Goal: Complete application form

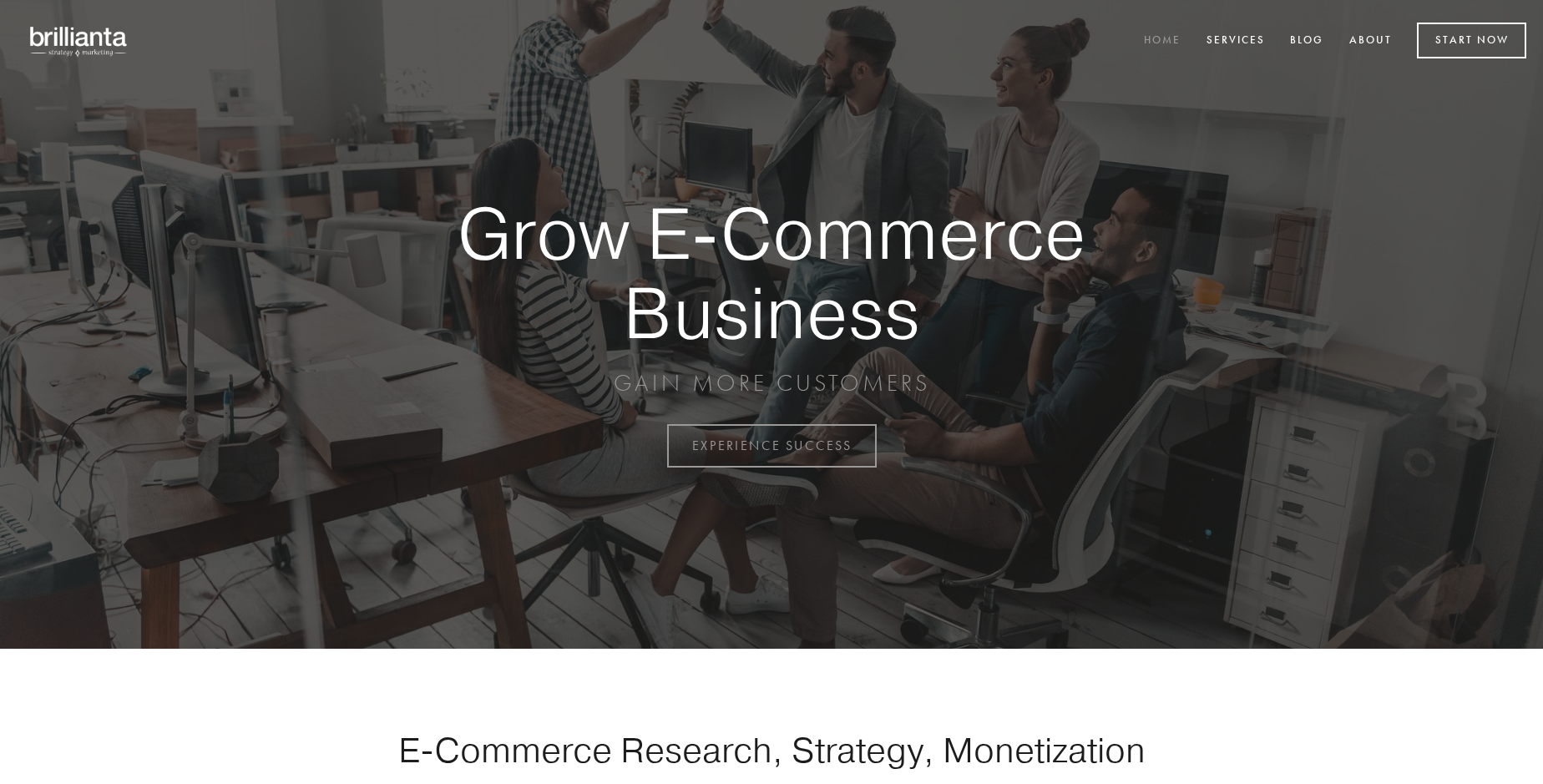
scroll to position [4375, 0]
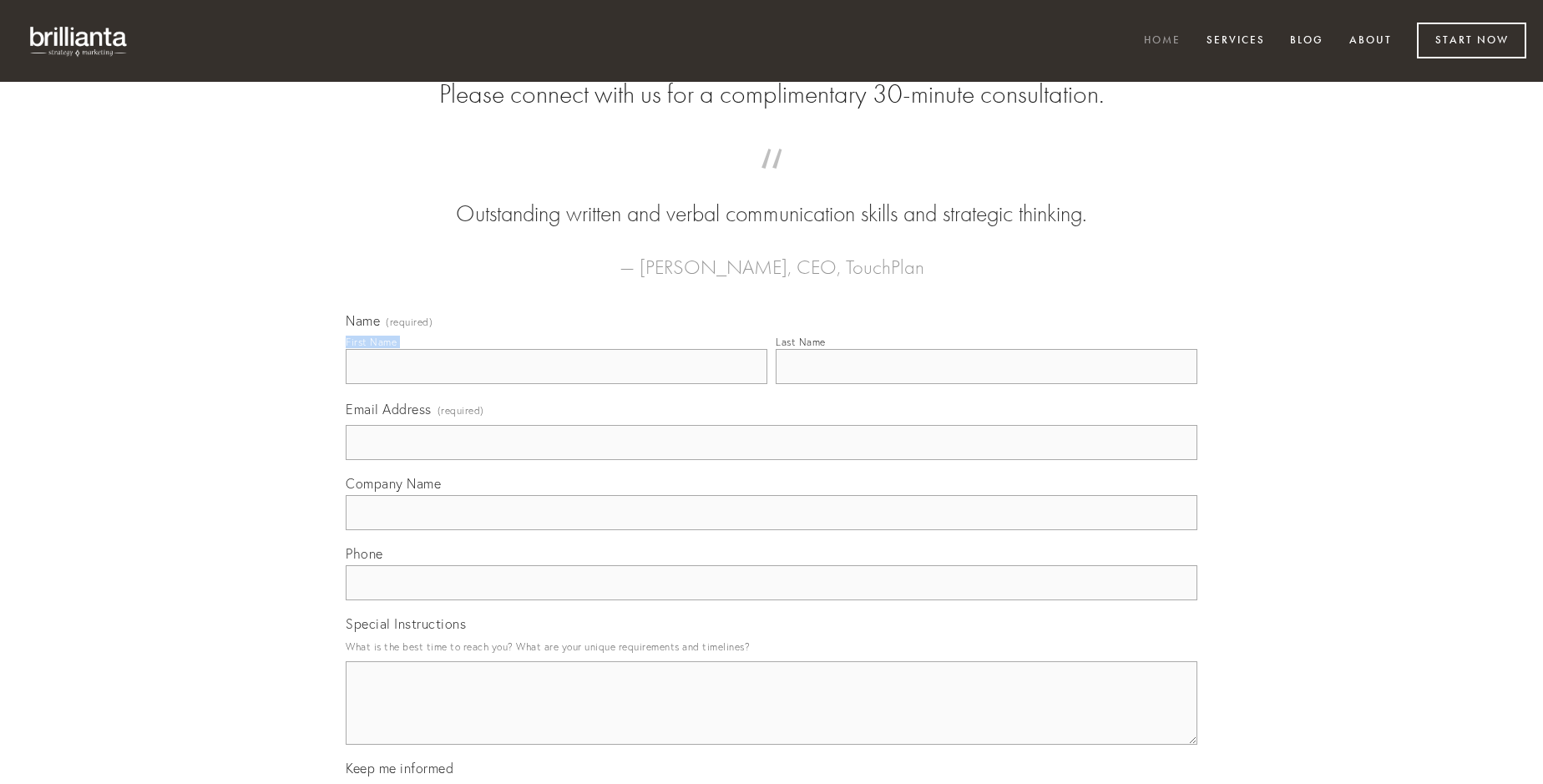
type input "[PERSON_NAME]"
click at [986, 383] on input "Last Name" at bounding box center [987, 366] width 422 height 35
type input "[PERSON_NAME]"
click at [771, 460] on input "Email Address (required)" at bounding box center [771, 442] width 851 height 35
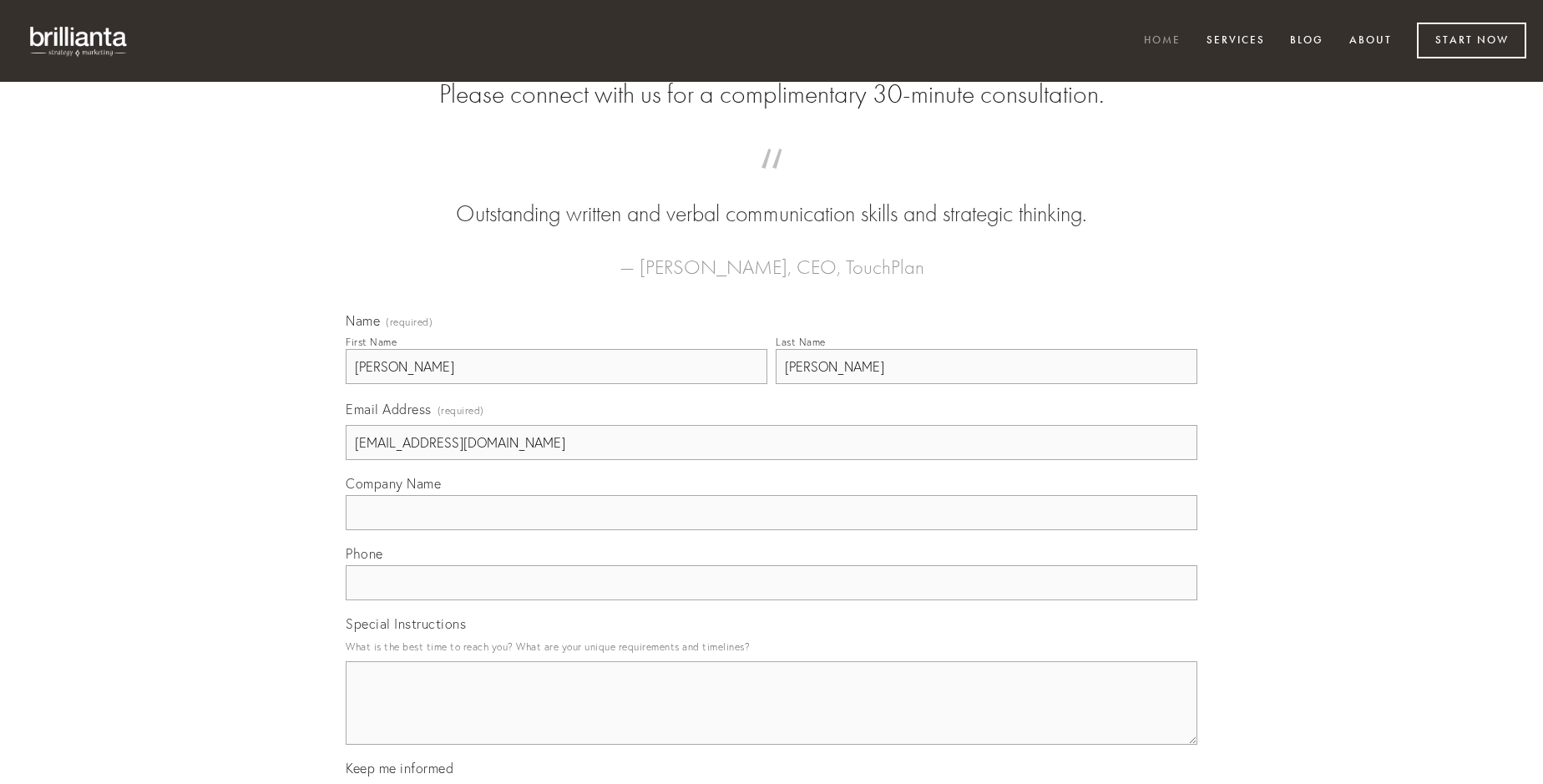
type input "[EMAIL_ADDRESS][DOMAIN_NAME]"
click at [771, 530] on input "Company Name" at bounding box center [771, 512] width 851 height 35
type input "curriculum"
click at [771, 600] on input "text" at bounding box center [771, 582] width 851 height 35
click at [771, 717] on textarea "Special Instructions" at bounding box center [771, 702] width 851 height 83
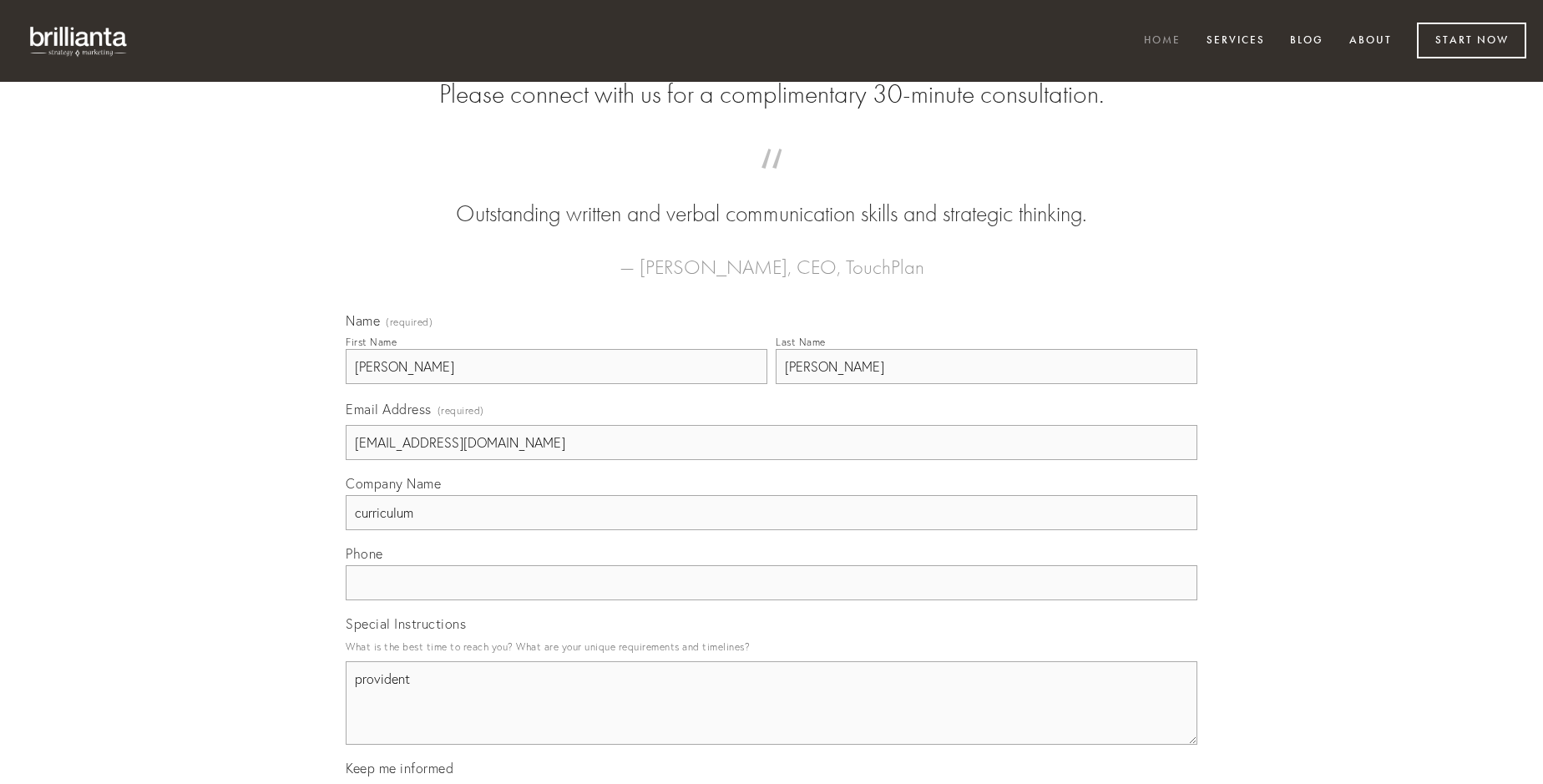
type textarea "provident"
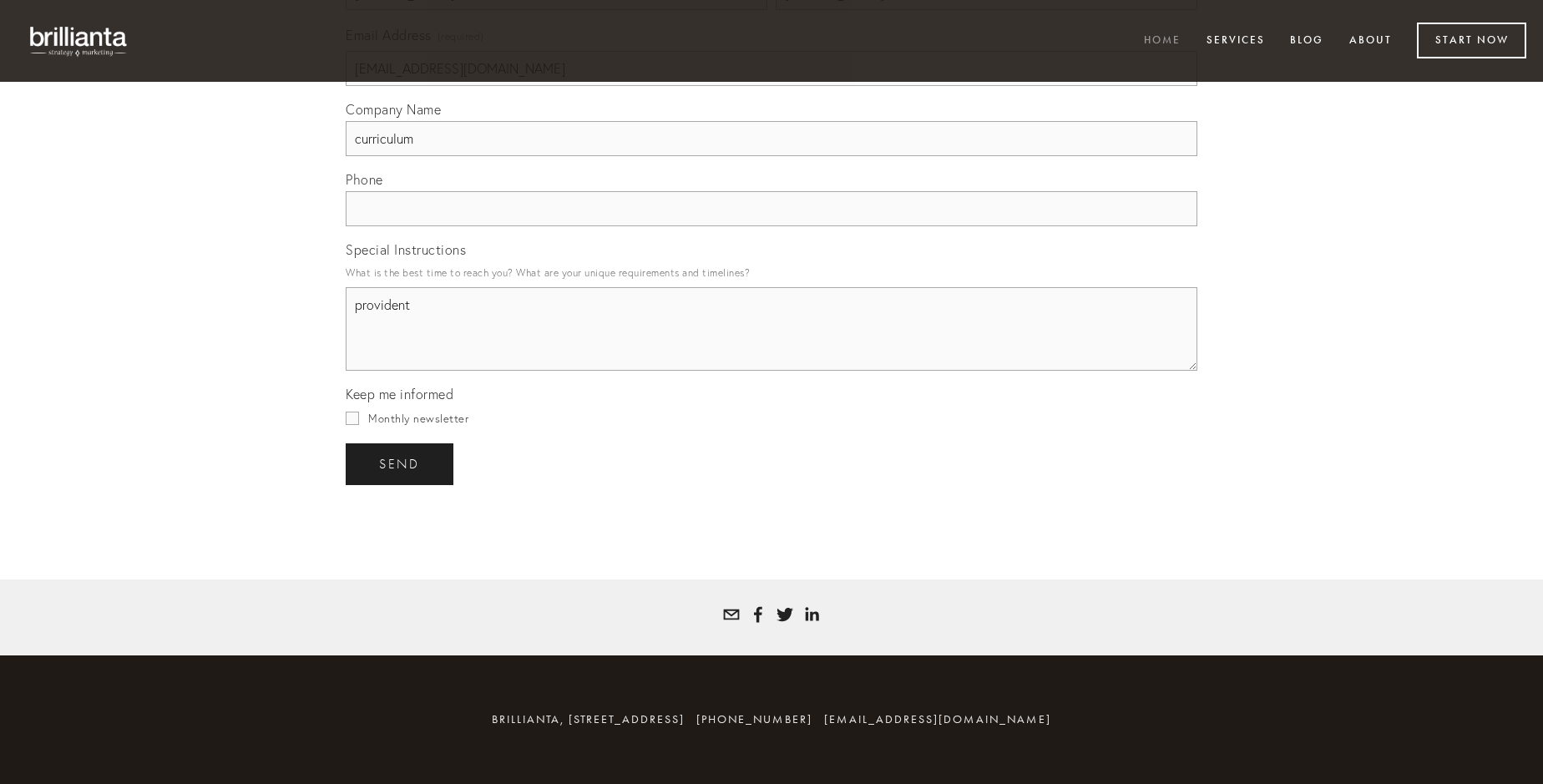
click at [401, 464] on span "send" at bounding box center [399, 464] width 41 height 15
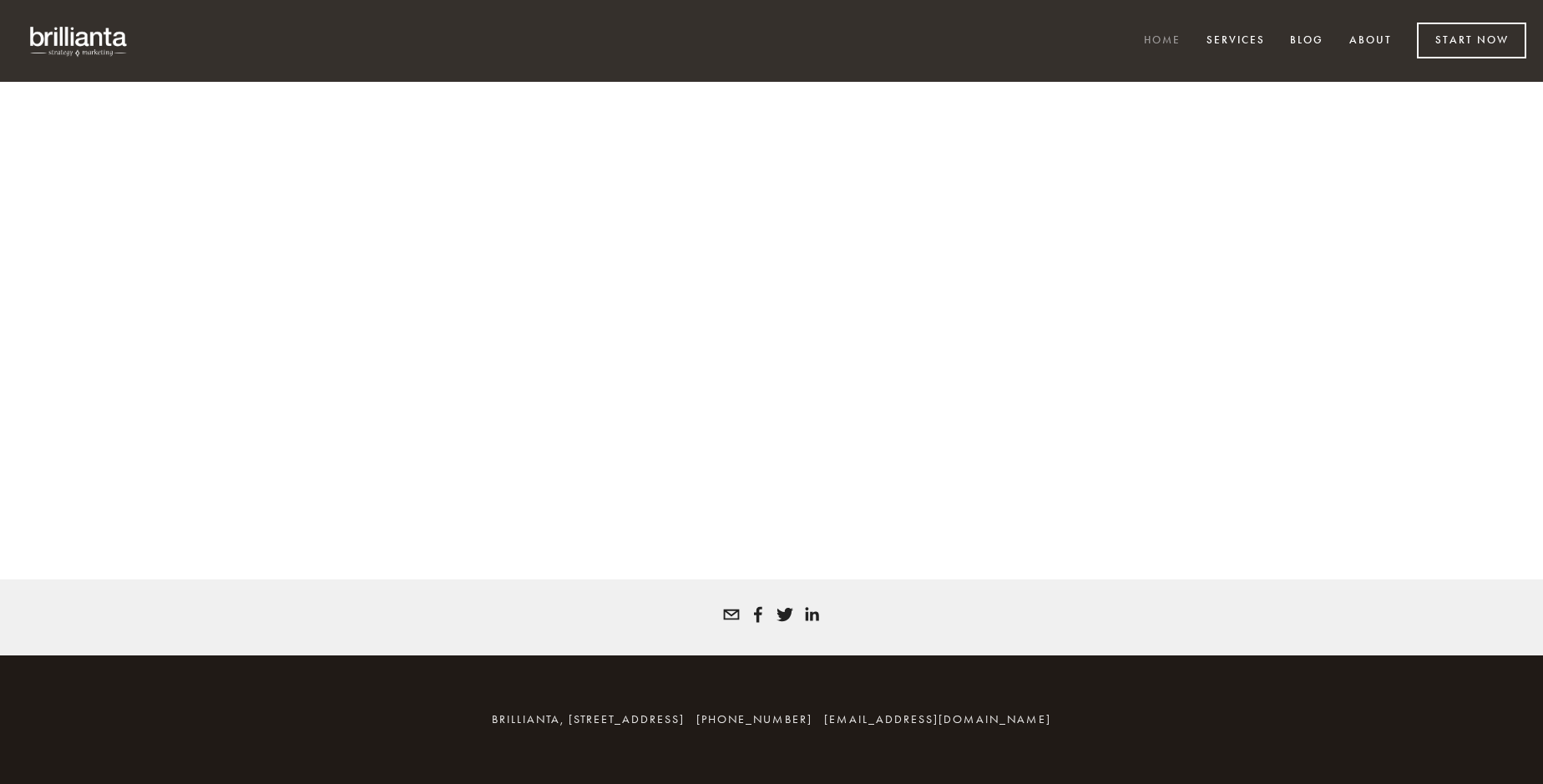
scroll to position [4352, 0]
